Goal: Task Accomplishment & Management: Use online tool/utility

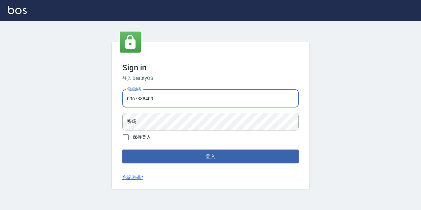
type input "0967388409"
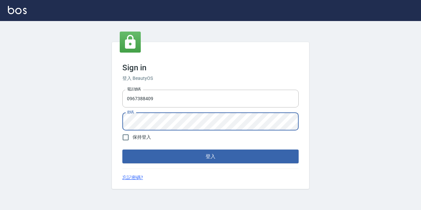
click at [122, 150] on button "登入" at bounding box center [210, 157] width 176 height 14
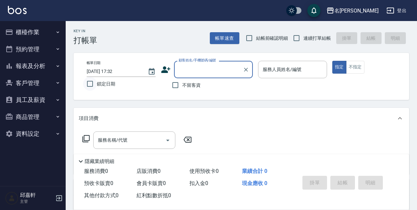
click at [90, 82] on input "鎖定日期" at bounding box center [90, 84] width 14 height 14
checkbox input "true"
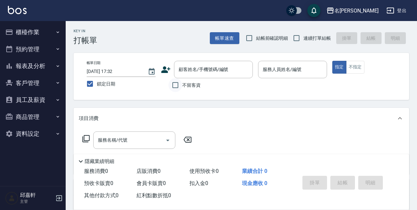
click at [176, 84] on input "不留客資" at bounding box center [176, 85] width 14 height 14
checkbox input "true"
click at [315, 40] on span "連續打單結帳" at bounding box center [318, 38] width 28 height 7
click at [304, 40] on input "連續打單結帳" at bounding box center [297, 38] width 14 height 14
checkbox input "true"
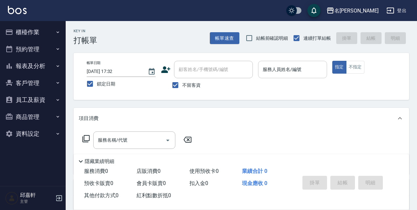
click at [292, 71] on input "服務人員姓名/編號" at bounding box center [292, 70] width 63 height 12
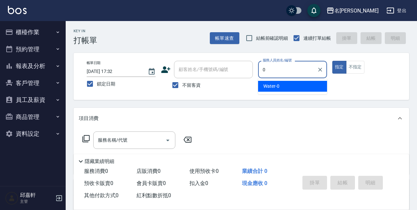
type input "Water-0"
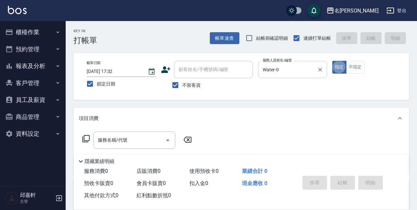
type button "true"
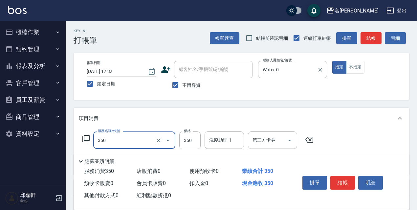
type input "洗髮350(350)"
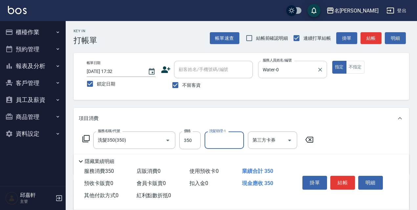
type input "8"
type input "Zora-9"
type input "剪髮550(308)"
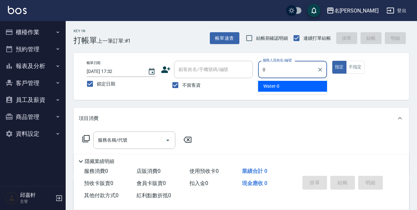
type input "Water-0"
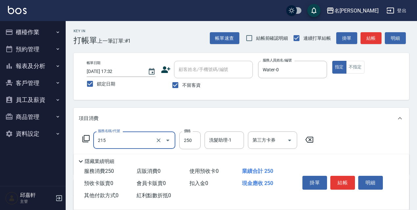
type input "洗髮卷<抵>250(215)"
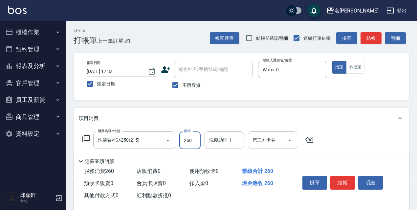
type input "260"
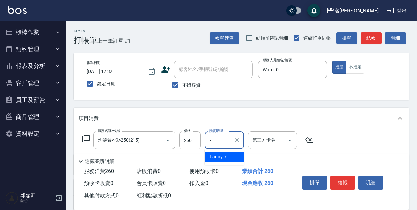
type input "Fanny-7"
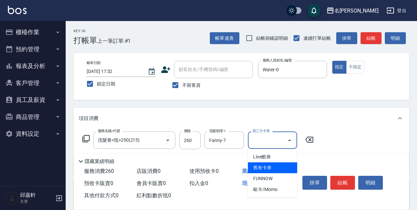
type input "舊有卡券"
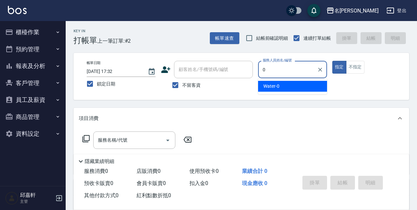
type input "Water-0"
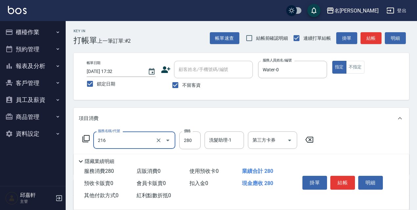
type input "洗髮卷<抵>280(216)"
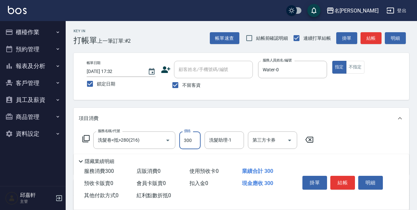
type input "300"
type input "Fanny-7"
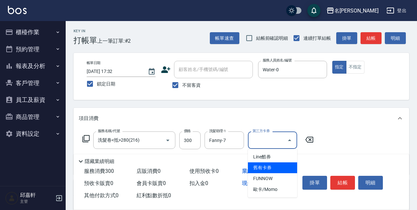
type input "舊有卡券"
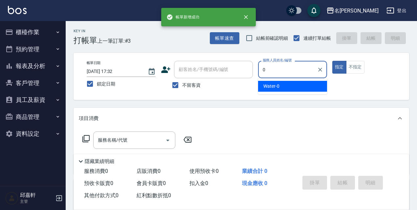
type input "Water-0"
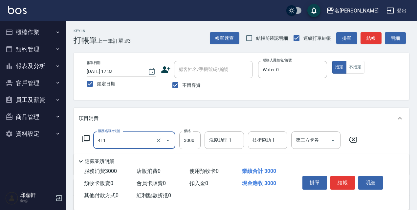
type input "阿速卡燙髮(411)"
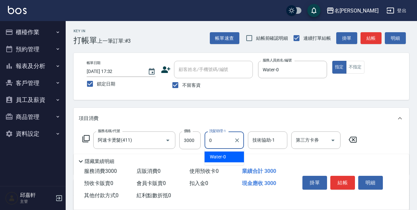
type input "Water-0"
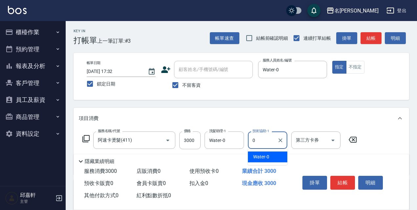
type input "Water-0"
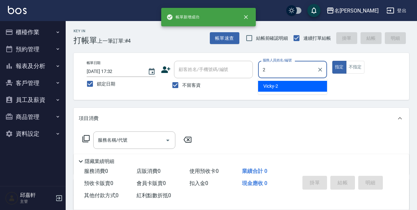
type input "Vicky-2"
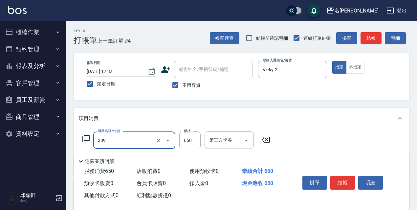
type input "剪髮650(309)"
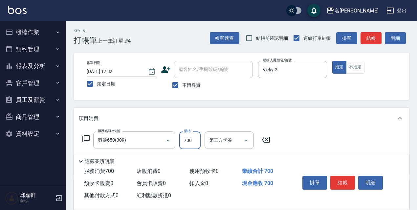
type input "700"
type input "8"
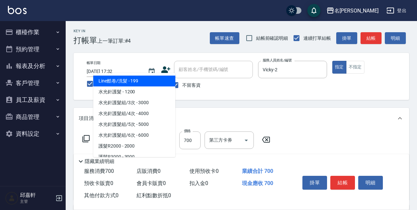
scroll to position [99, 0]
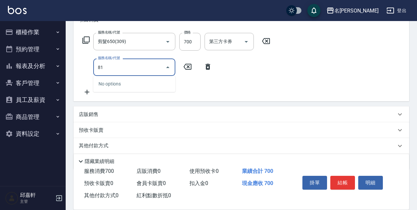
type input "8"
type input "保濕護髮(809)"
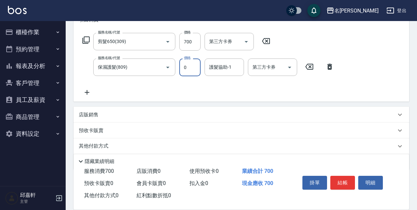
type input "0"
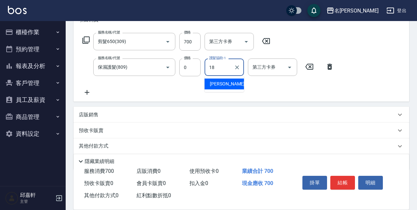
type input "[PERSON_NAME]-18"
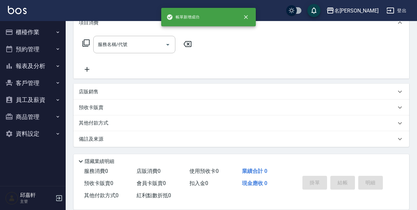
scroll to position [0, 0]
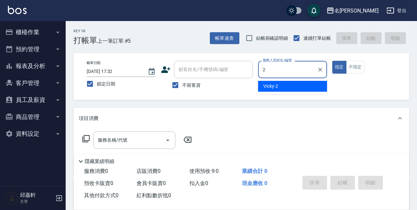
type input "Vicky-2"
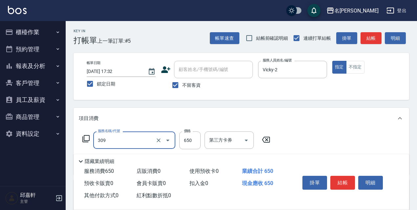
type input "剪髮650(309)"
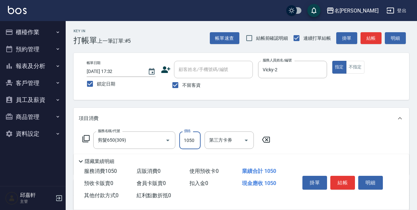
type input "1050"
type input "保濕護髮(809)"
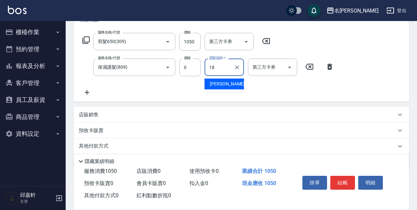
type input "[PERSON_NAME]-18"
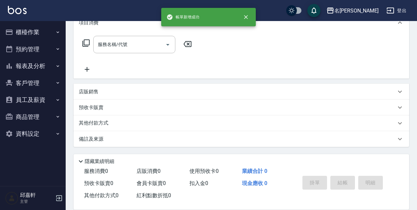
scroll to position [0, 0]
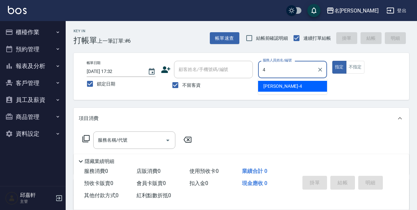
type input "[PERSON_NAME]-4"
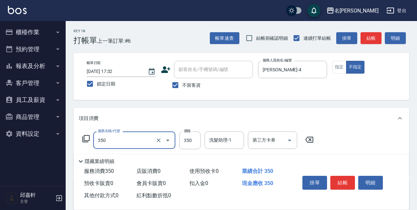
type input "洗髮350(350)"
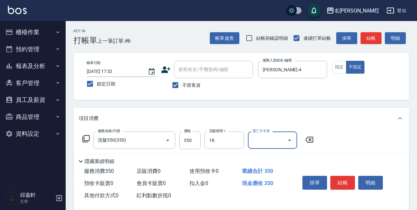
type input "[PERSON_NAME]-18"
type input "剪髮450(306)"
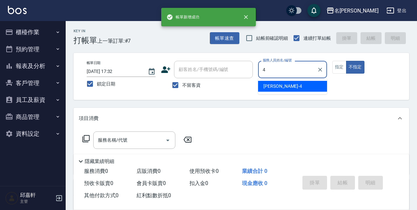
type input "[PERSON_NAME]-4"
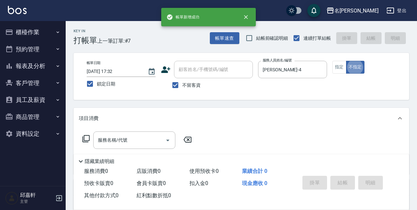
type button "false"
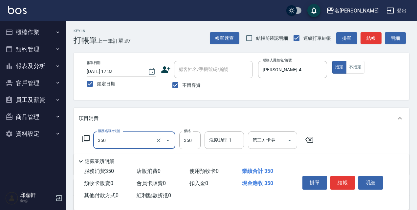
type input "洗髮350(350)"
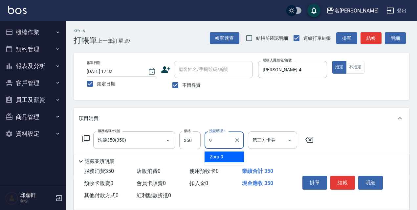
type input "Zora-9"
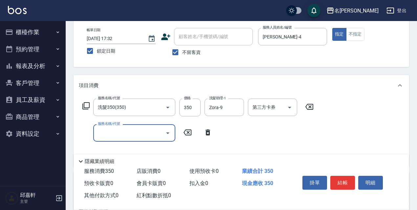
scroll to position [66, 0]
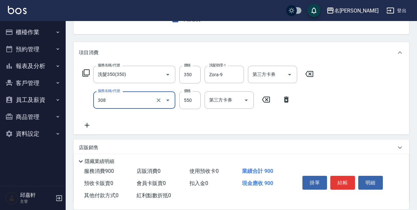
type input "剪髮550(308)"
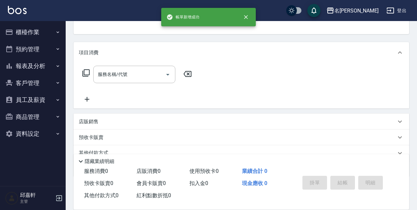
scroll to position [64, 0]
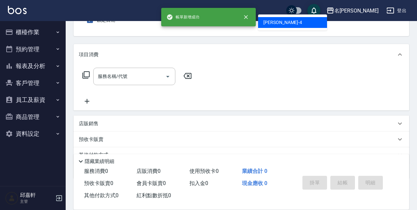
type input "[PERSON_NAME]-4"
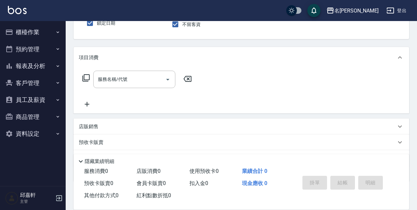
scroll to position [0, 0]
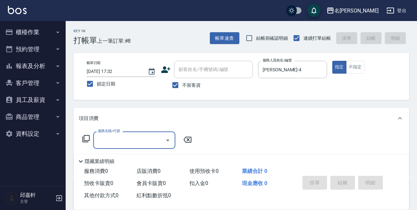
type input "3"
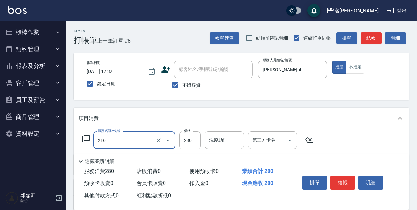
type input "洗髮卷<抵>280(216)"
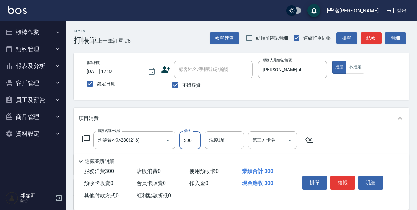
type input "300"
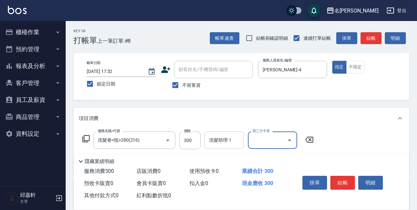
click at [224, 144] on input "洗髮助理-1" at bounding box center [225, 140] width 34 height 12
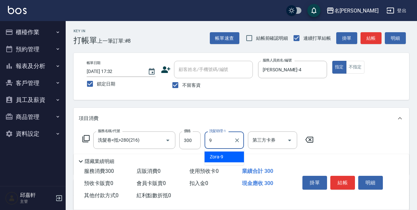
type input "Zora-9"
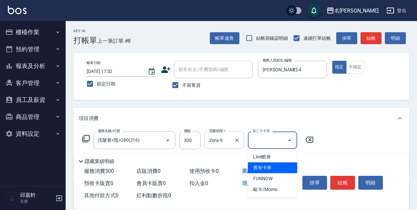
type input "舊有卡券"
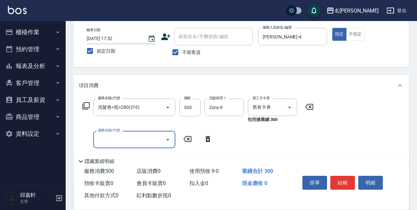
scroll to position [66, 0]
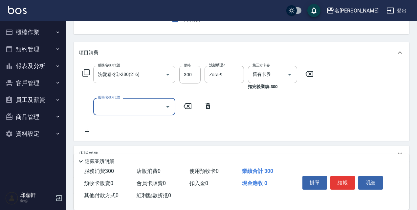
type input "7"
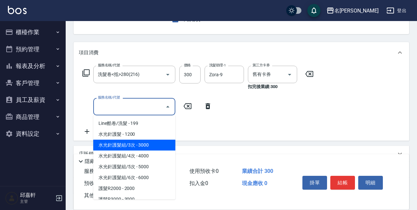
click at [184, 127] on div "服務名稱/代號 洗髮卷<抵>280(216) 服務名稱/代號 價格 300 價格 洗髮助理-1 Zora-9 洗髮助理-1 第三方卡券 舊有卡券 第三方卡券 …" at bounding box center [198, 101] width 239 height 70
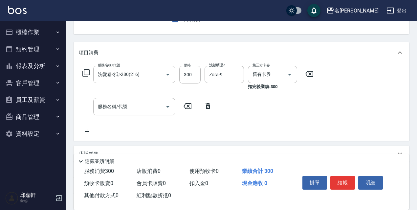
click at [86, 73] on icon at bounding box center [86, 73] width 8 height 8
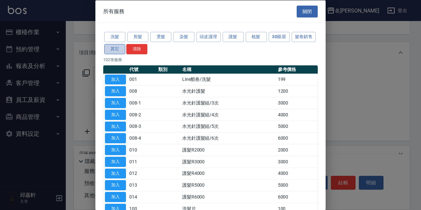
click at [125, 44] on button "其它" at bounding box center [114, 49] width 21 height 10
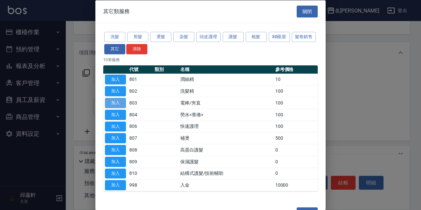
drag, startPoint x: 109, startPoint y: 102, endPoint x: 116, endPoint y: 103, distance: 6.6
click at [110, 102] on button "加入" at bounding box center [115, 103] width 21 height 10
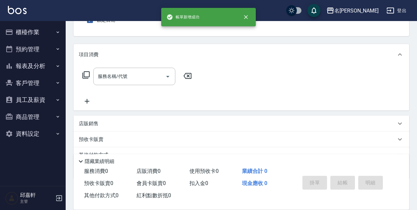
scroll to position [0, 0]
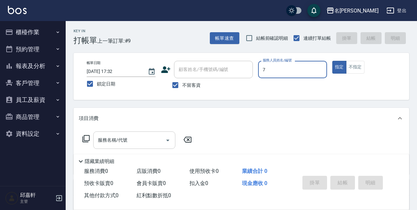
type input "Fanny-7"
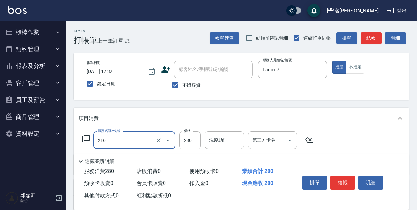
type input "洗髮卷<抵>280(216)"
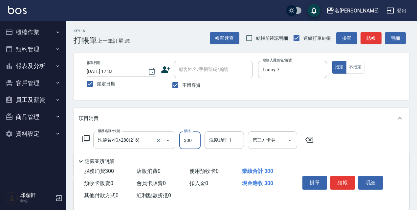
type input "300"
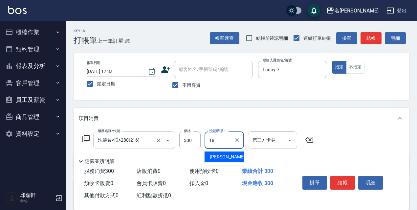
type input "[PERSON_NAME]-18"
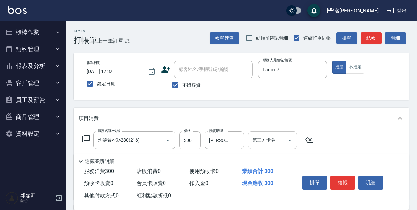
drag, startPoint x: 261, startPoint y: 144, endPoint x: 249, endPoint y: 140, distance: 12.0
click at [259, 145] on input "第三方卡券" at bounding box center [268, 140] width 34 height 12
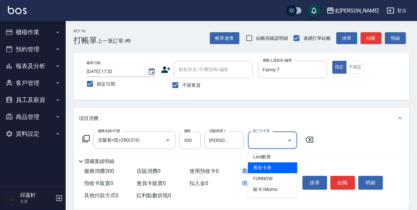
type input "舊有卡券"
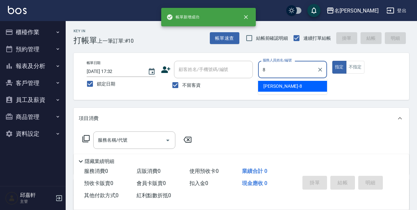
type input "Cindy-8"
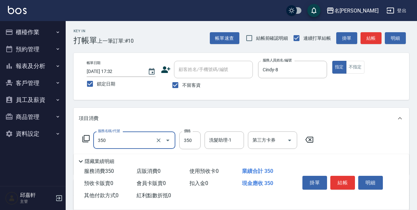
type input "洗髮350(350)"
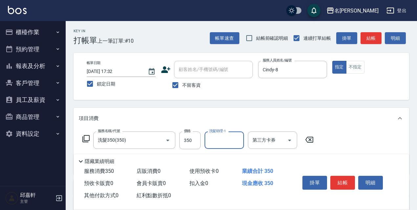
type input "9"
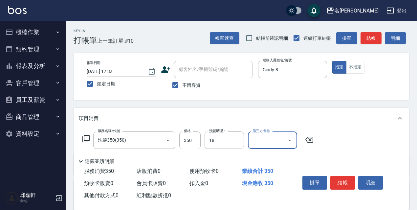
type input "[PERSON_NAME]-18"
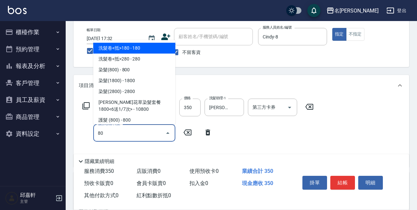
scroll to position [99, 0]
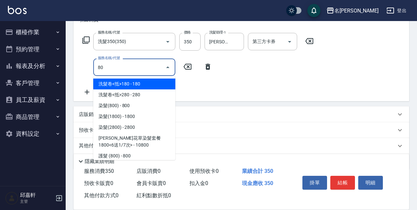
type input "8"
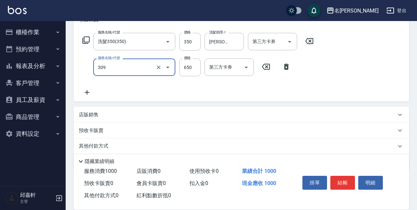
type input "剪髮650(309)"
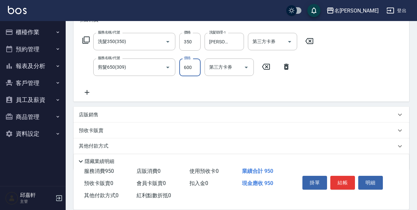
type input "600"
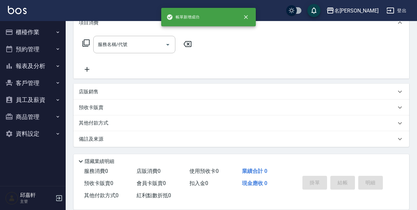
scroll to position [0, 0]
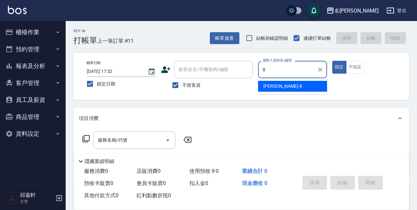
type input "Cindy-8"
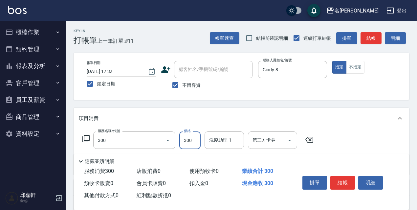
type input "洗髮300(300)"
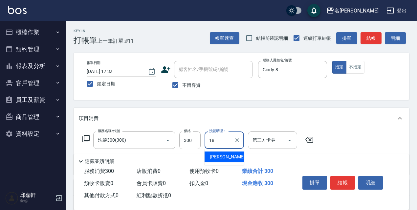
type input "[PERSON_NAME]-18"
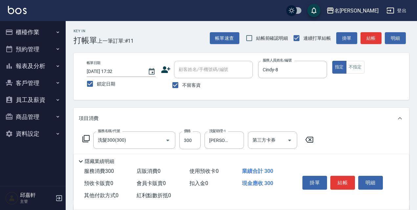
scroll to position [66, 0]
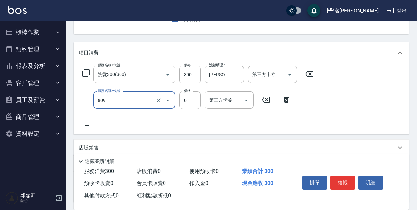
type input "保濕護髮(809)"
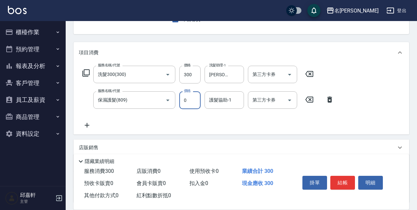
type input "0"
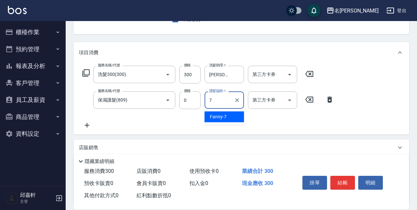
type input "Fanny-7"
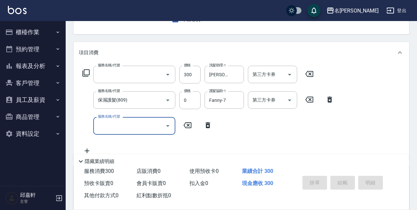
scroll to position [64, 0]
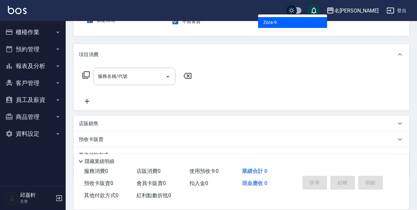
type input "Zora-9"
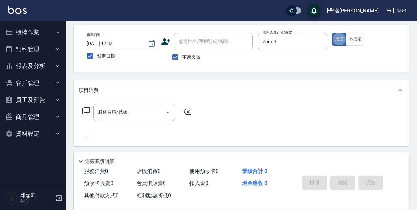
scroll to position [0, 0]
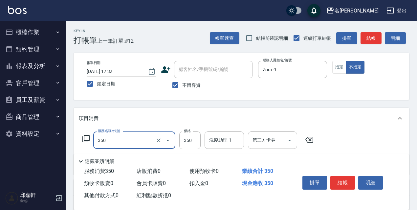
type input "洗髮350(350)"
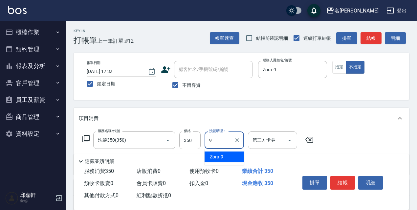
type input "Zora-9"
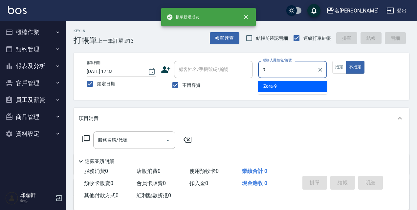
type input "Zora-9"
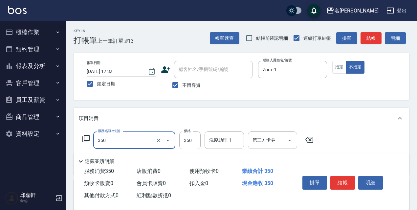
type input "洗髮350(350)"
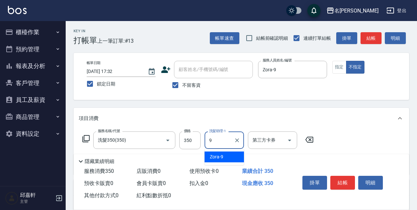
type input "Zora-9"
